Goal: Use online tool/utility: Utilize a website feature to perform a specific function

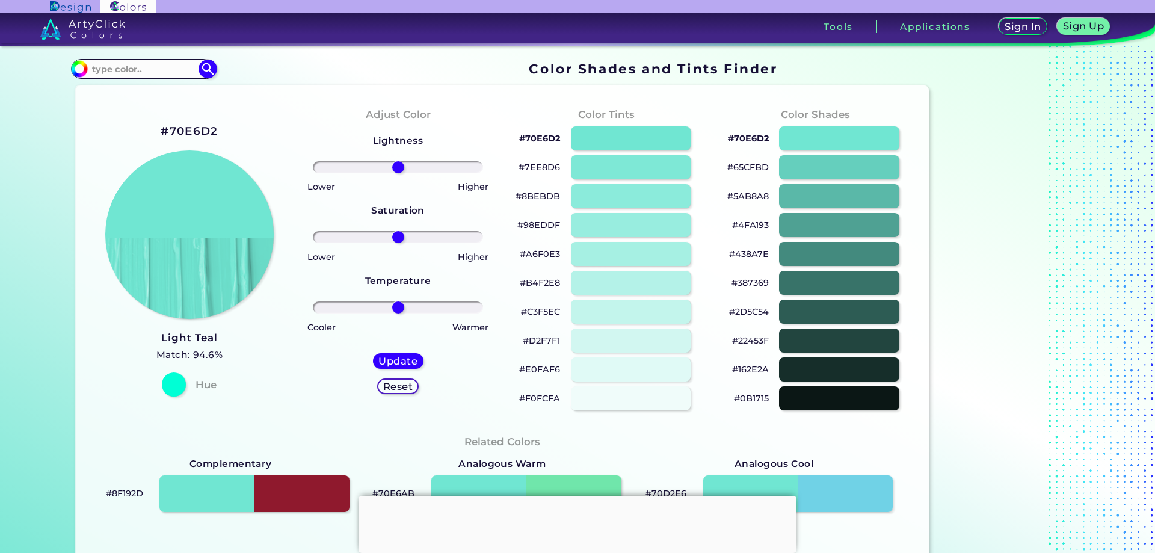
click at [540, 140] on p "#70E6D2" at bounding box center [539, 138] width 41 height 14
click at [144, 73] on input at bounding box center [144, 69] width 112 height 16
click at [118, 70] on input at bounding box center [144, 69] width 112 height 16
paste input "5ce1e6"
type input "5ce1e6"
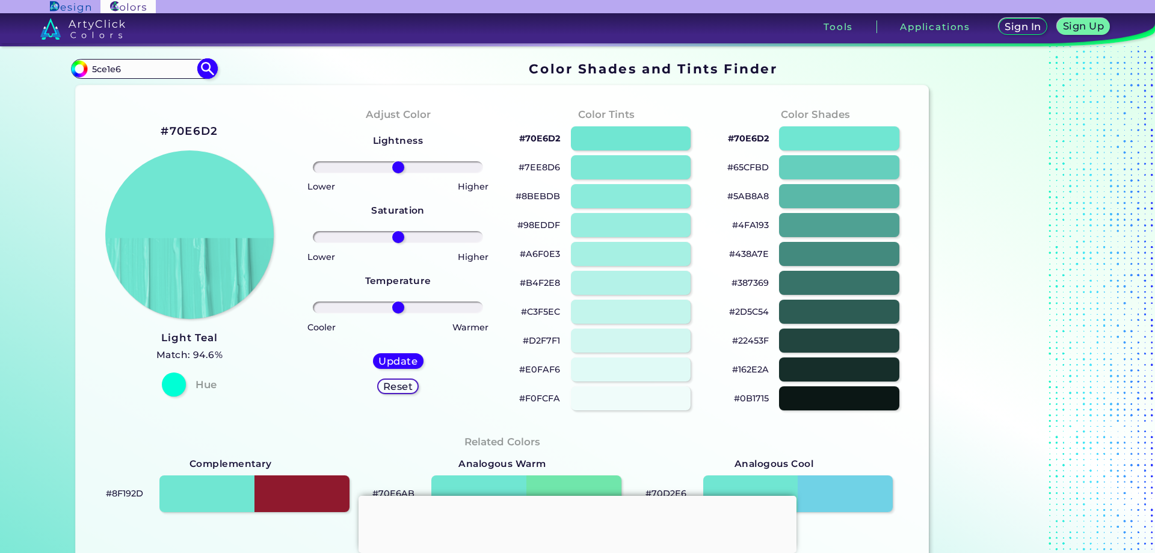
click at [212, 73] on img at bounding box center [207, 68] width 21 height 21
type input "#000000"
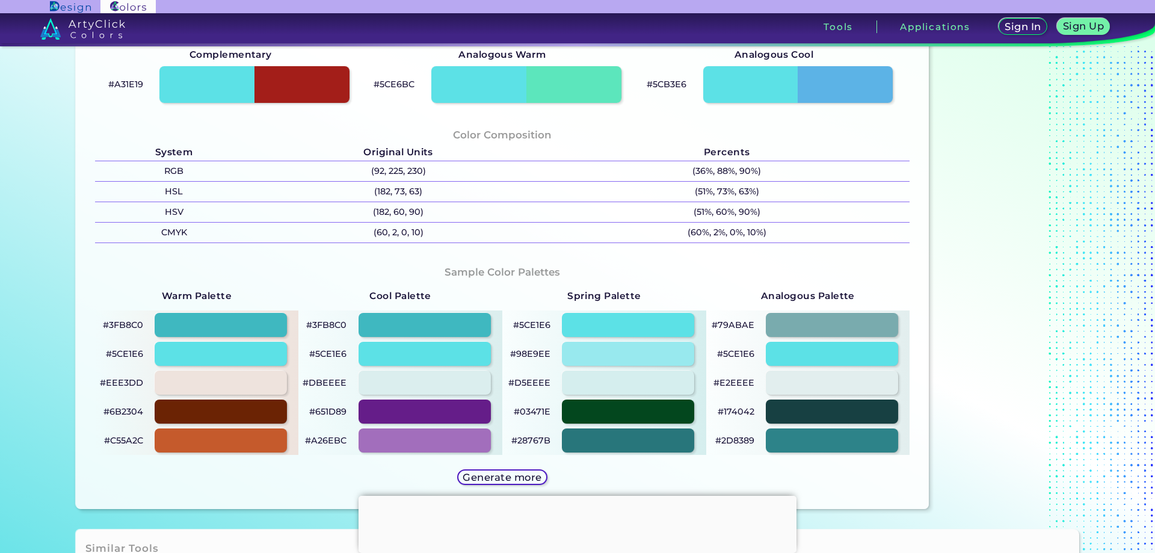
scroll to position [421, 0]
